Goal: Task Accomplishment & Management: Manage account settings

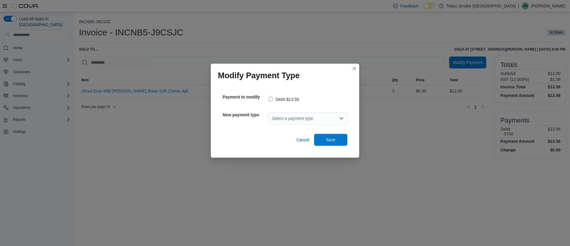
click at [318, 117] on div "Select a payment type" at bounding box center [307, 118] width 79 height 12
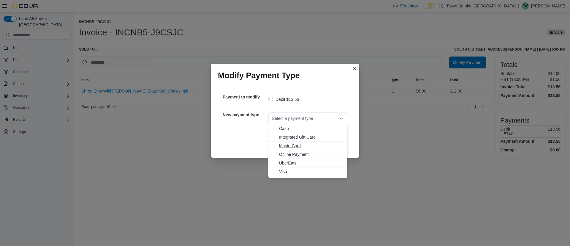
click at [299, 145] on span "MasterCard" at bounding box center [311, 146] width 65 height 6
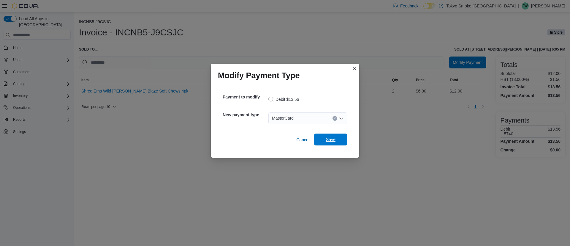
click at [322, 140] on span "Save" at bounding box center [331, 139] width 26 height 12
click at [283, 119] on div "Select a payment type" at bounding box center [307, 118] width 79 height 12
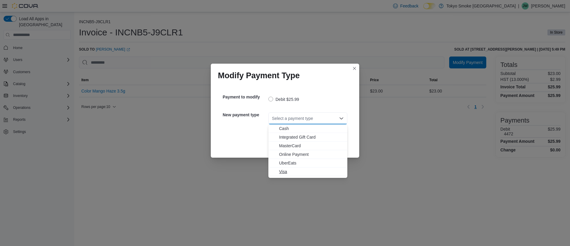
click at [300, 168] on span "Visa" at bounding box center [311, 171] width 65 height 6
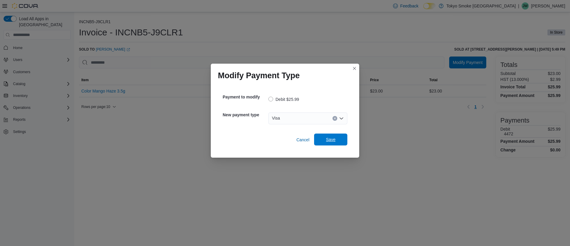
click at [329, 138] on span "Save" at bounding box center [331, 139] width 10 height 6
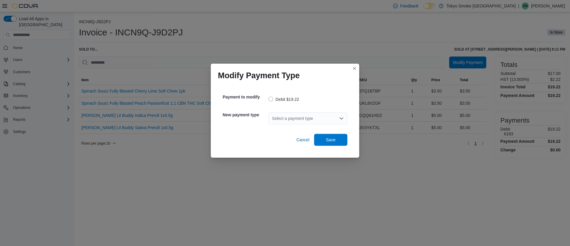
click at [298, 118] on div "Select a payment type" at bounding box center [307, 118] width 79 height 12
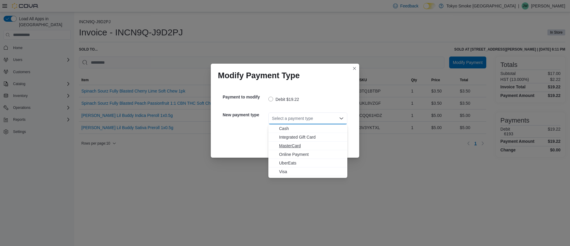
click at [294, 143] on span "MasterCard" at bounding box center [311, 146] width 65 height 6
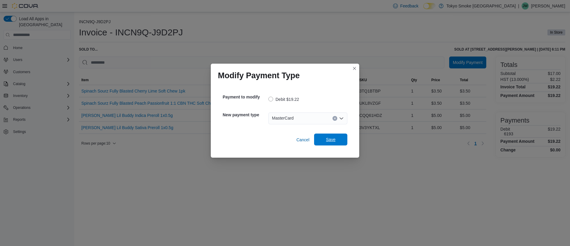
click at [333, 134] on span "Save" at bounding box center [331, 139] width 26 height 12
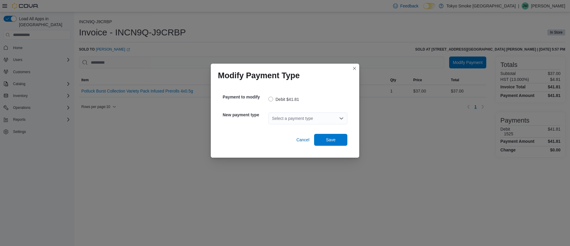
click at [289, 119] on div "Select a payment type" at bounding box center [307, 118] width 79 height 12
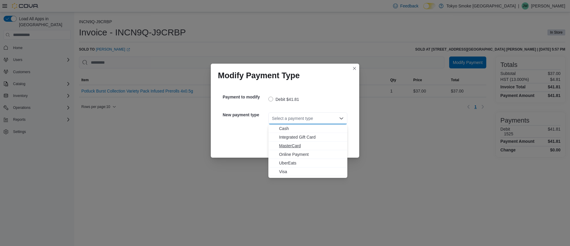
click at [299, 147] on span "MasterCard" at bounding box center [311, 146] width 65 height 6
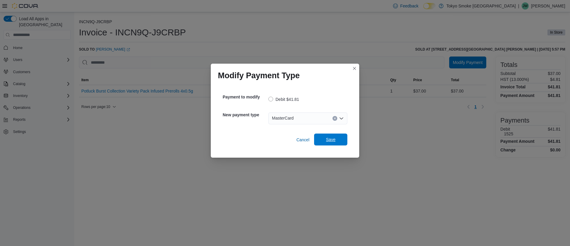
click at [320, 142] on span "Save" at bounding box center [331, 139] width 26 height 12
